Goal: Navigation & Orientation: Find specific page/section

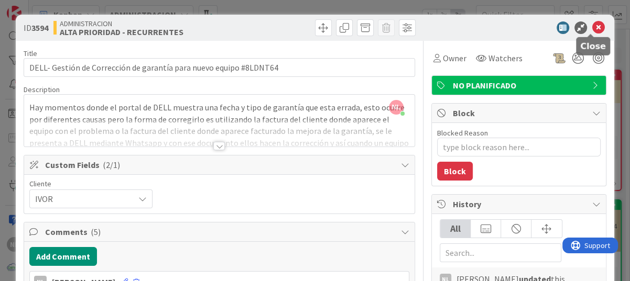
click at [592, 26] on icon at bounding box center [598, 27] width 13 height 13
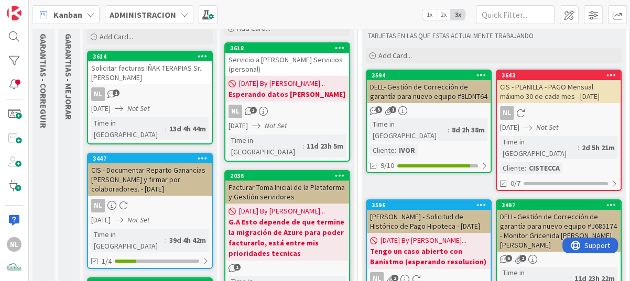
click at [530, 120] on link "3643 CIS - PLANILLA - PAGO Mensual máximo 30 de cada mes - [DATE] NL [DATE] Not…" at bounding box center [559, 131] width 126 height 122
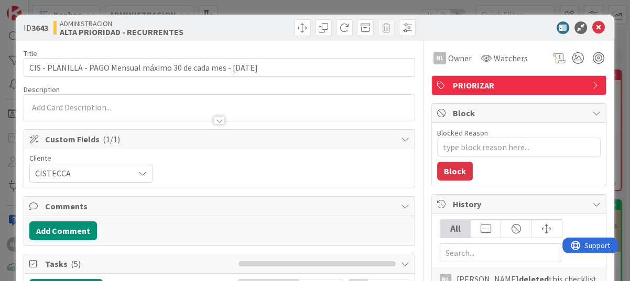
type textarea "x"
click at [592, 30] on icon at bounding box center [598, 27] width 13 height 13
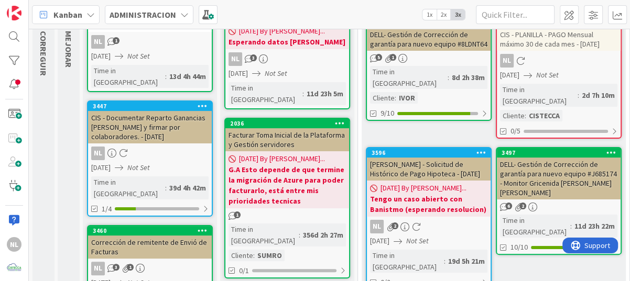
scroll to position [68, 0]
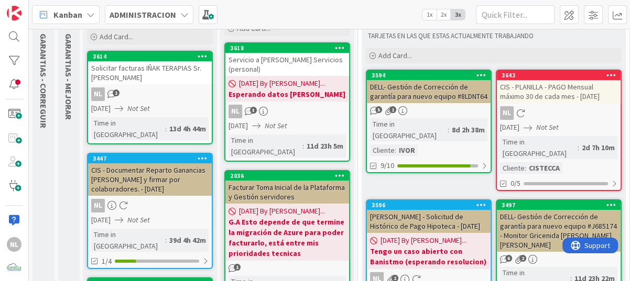
click at [307, 106] on div "NL 3" at bounding box center [287, 112] width 124 height 14
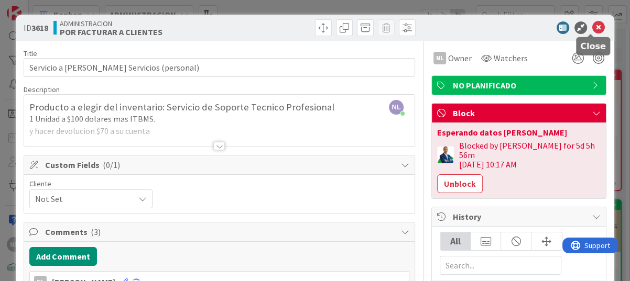
click at [592, 22] on icon at bounding box center [598, 27] width 13 height 13
